Goal: Book appointment/travel/reservation

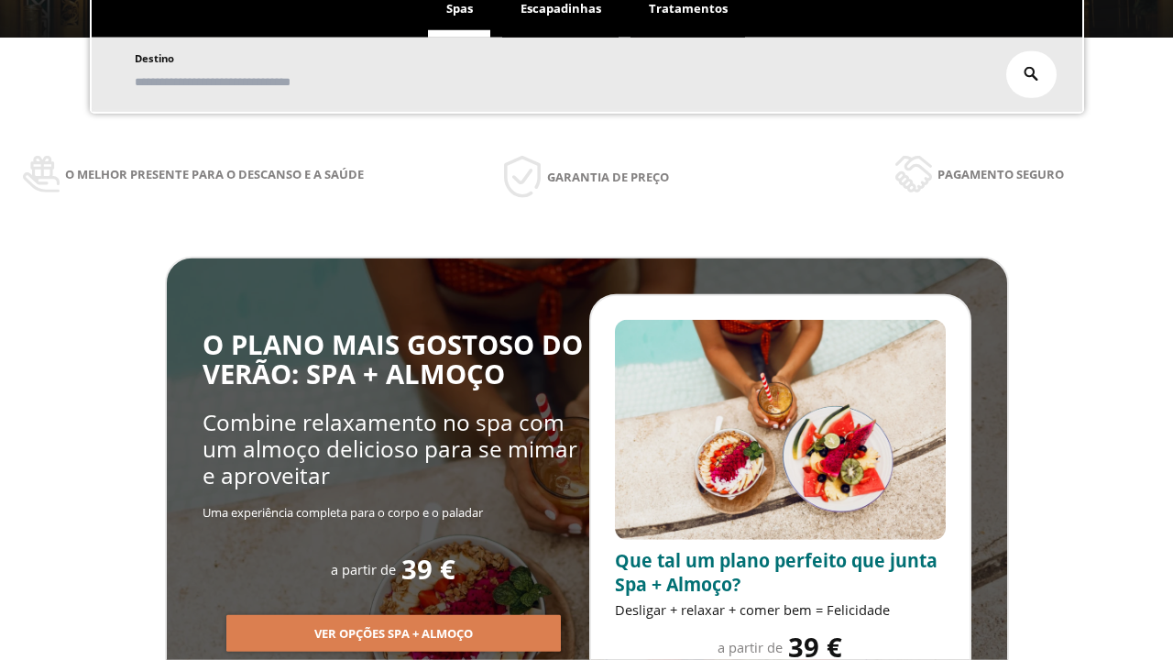
scroll to position [312, 0]
click at [561, 9] on span "Escapadinhas" at bounding box center [560, 8] width 81 height 16
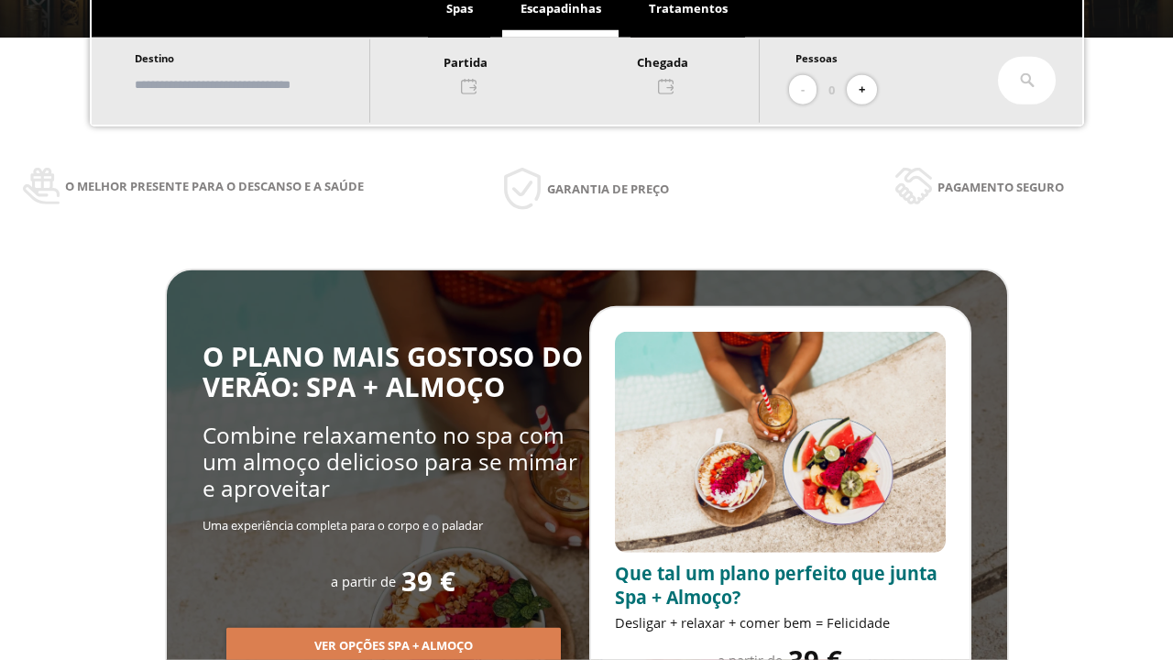
click at [258, 84] on input "text" at bounding box center [243, 85] width 228 height 32
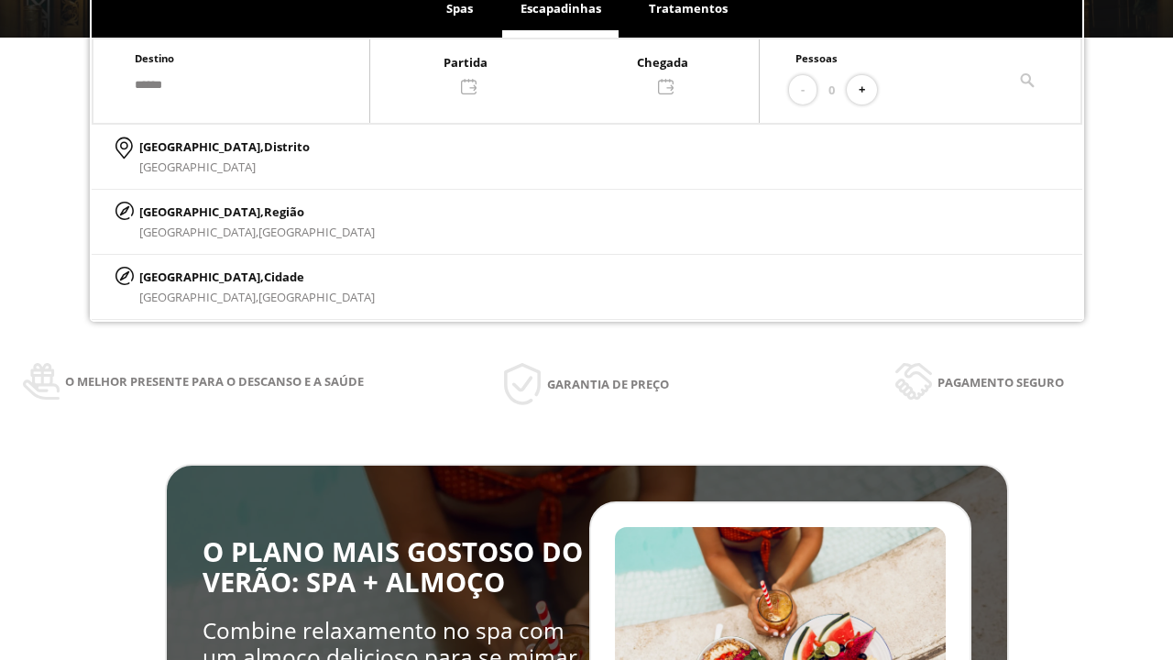
type input "******"
click at [183, 276] on p "[GEOGRAPHIC_DATA], Cidade" at bounding box center [256, 277] width 235 height 20
click at [583, 72] on div at bounding box center [564, 73] width 389 height 44
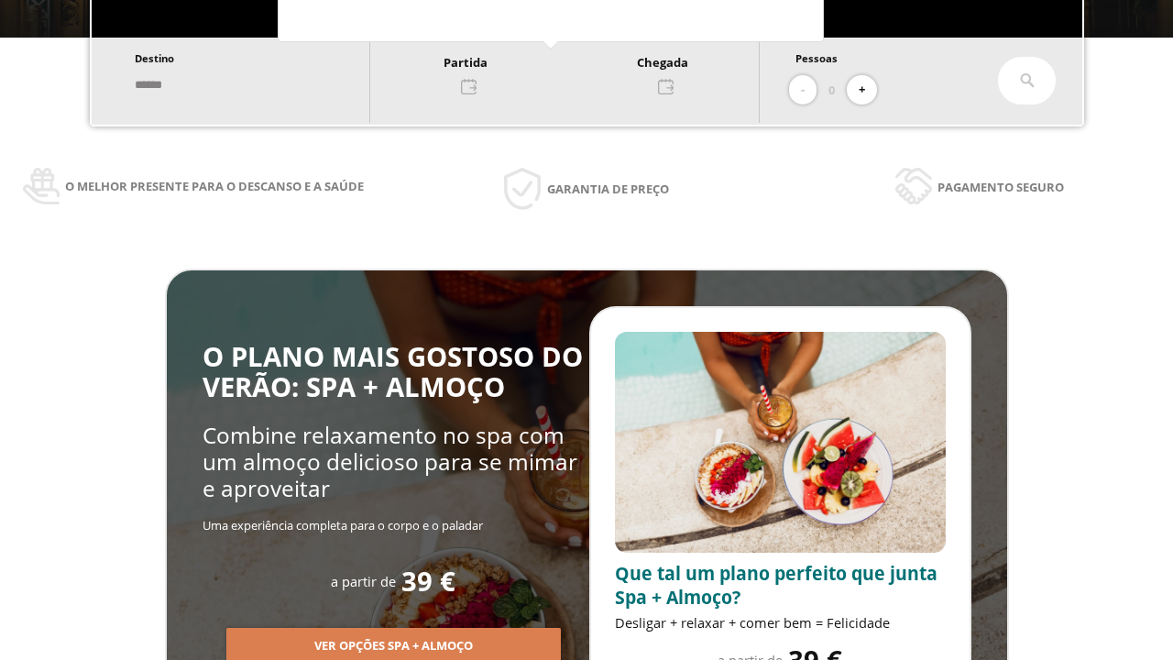
scroll to position [35, 0]
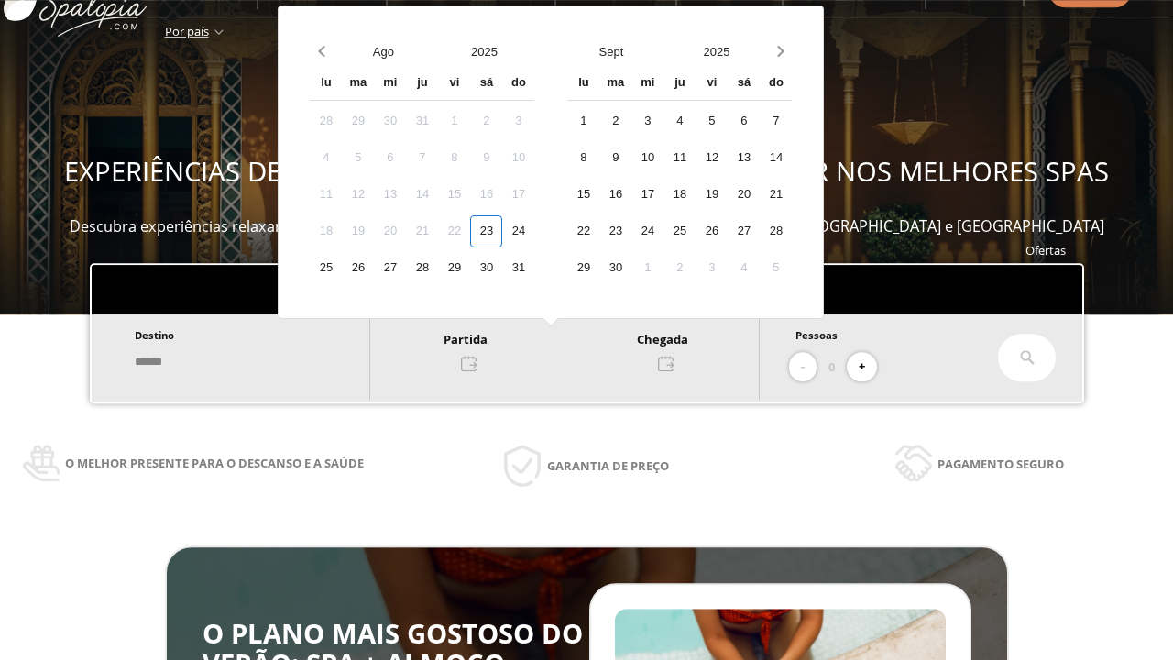
click at [342, 268] on div "25" at bounding box center [326, 268] width 32 height 32
click at [374, 268] on div "26" at bounding box center [358, 268] width 32 height 32
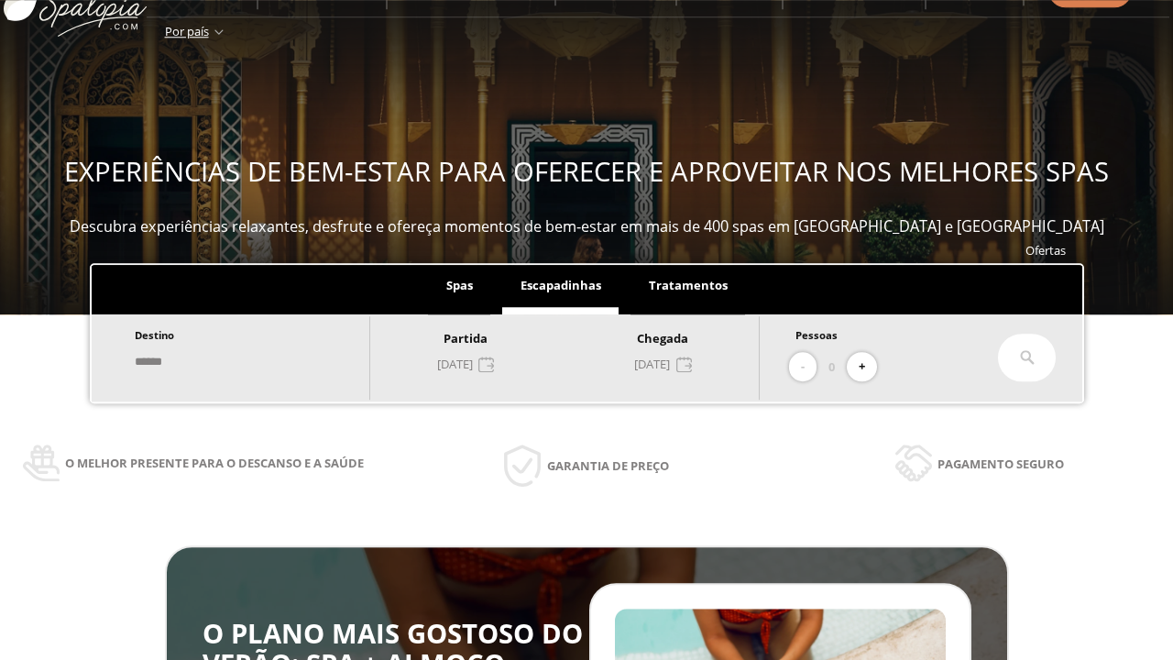
click at [868, 367] on button "+" at bounding box center [862, 367] width 30 height 30
click at [1027, 357] on icon at bounding box center [1027, 357] width 15 height 15
